Goal: Navigation & Orientation: Find specific page/section

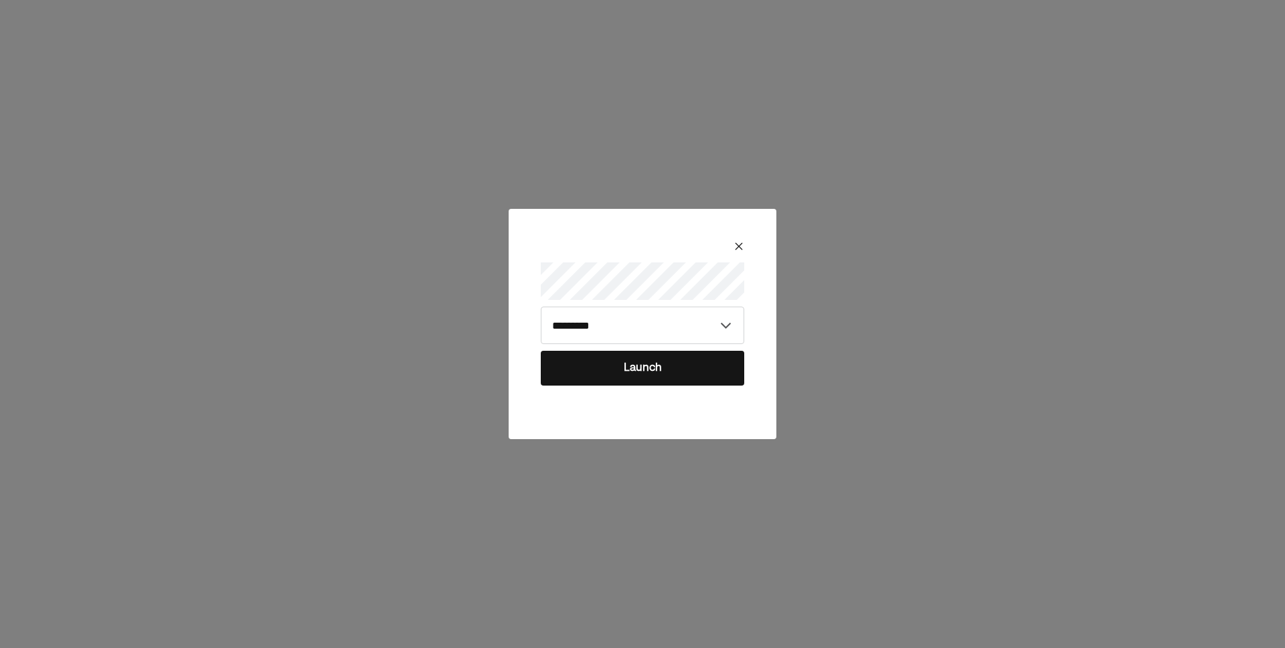
click at [608, 365] on button "Launch" at bounding box center [642, 368] width 203 height 35
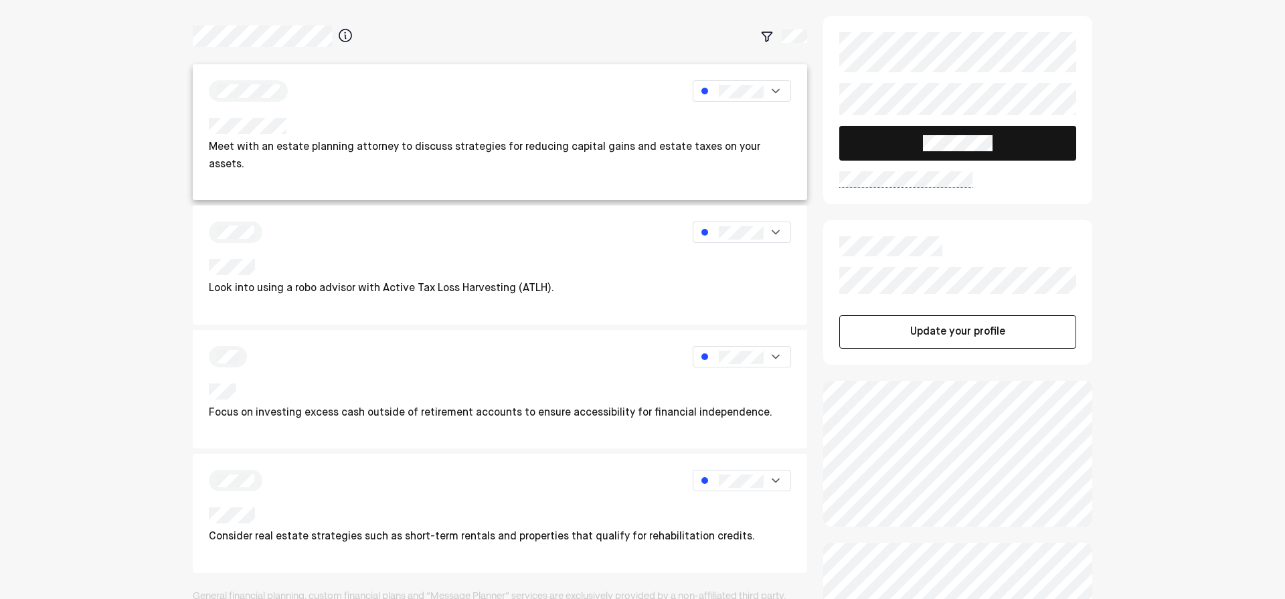
click at [498, 138] on div at bounding box center [500, 128] width 582 height 21
